Goal: Task Accomplishment & Management: Use online tool/utility

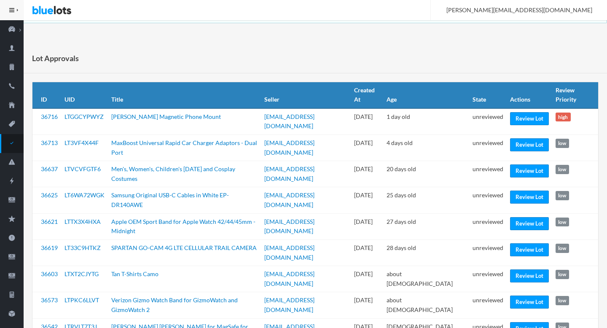
click at [510, 126] on td "Review Lot" at bounding box center [529, 121] width 46 height 27
click at [516, 123] on link "Review Lot" at bounding box center [529, 118] width 39 height 13
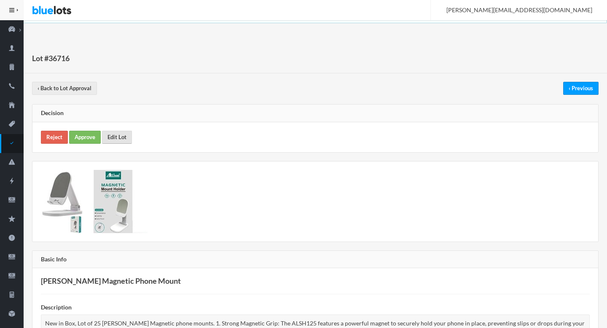
click at [116, 138] on link "Edit Lot" at bounding box center [117, 137] width 30 height 13
click at [86, 143] on link "Approve" at bounding box center [85, 137] width 32 height 13
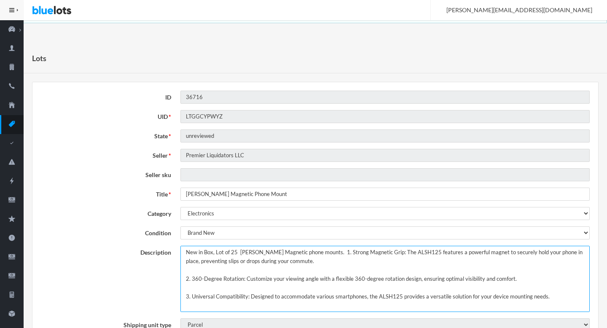
click at [185, 250] on textarea "New in Box, Lot of 25 [PERSON_NAME] Magnetic phone mounts. 1. Strong Magnetic G…" at bounding box center [384, 279] width 409 height 66
click at [340, 254] on textarea "New in Box, Lot of 25 [PERSON_NAME] Magnetic phone mounts. 1. Strong Magnetic G…" at bounding box center [384, 279] width 409 height 66
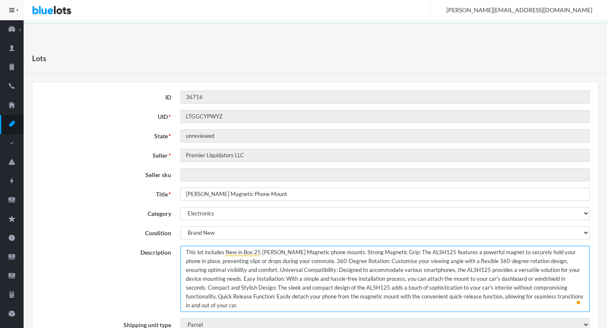
type textarea "This lot includes New in Box 25 Allison Magnetic phone mounts. Strong Magnetic …"
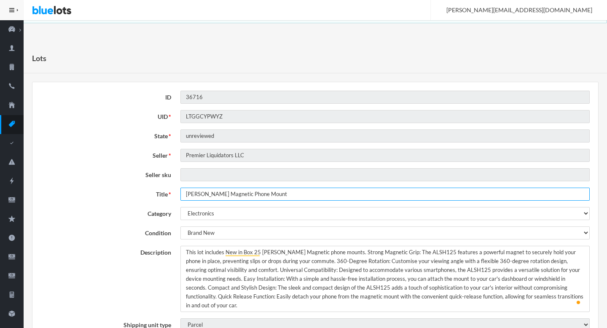
click at [236, 194] on input "Allison Magnetic Phone Mount" at bounding box center [384, 194] width 409 height 13
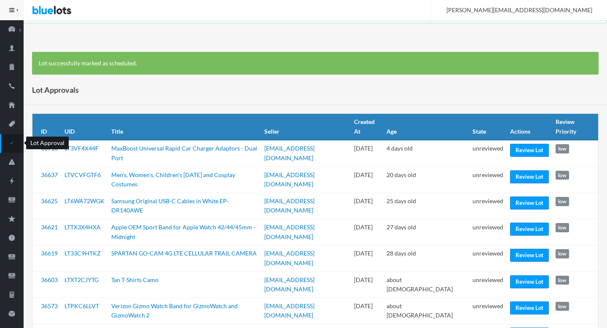
click at [13, 138] on link "Lot Approval" at bounding box center [12, 143] width 24 height 19
